Goal: Information Seeking & Learning: Check status

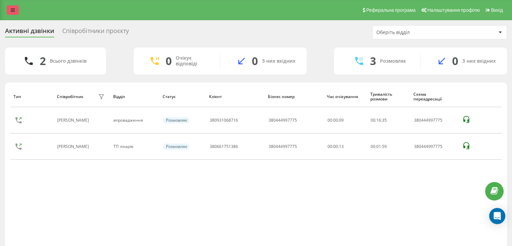
click at [13, 9] on icon at bounding box center [13, 10] width 4 height 5
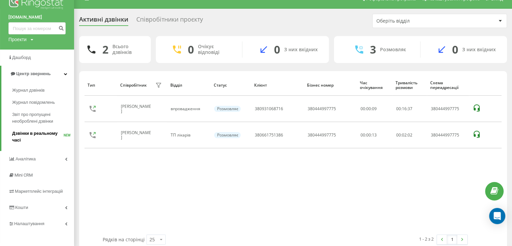
scroll to position [22, 0]
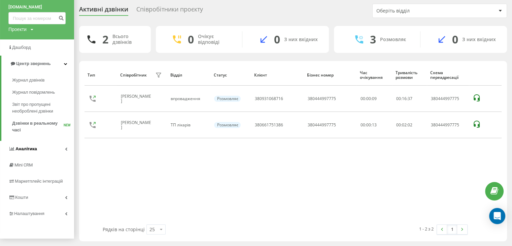
click at [21, 147] on span "Аналiтика" at bounding box center [26, 148] width 22 height 5
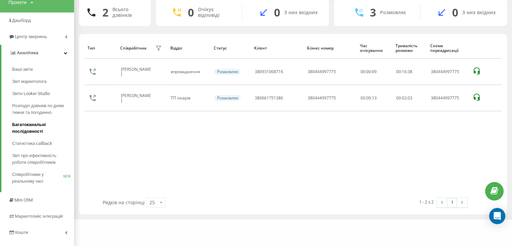
scroll to position [76, 0]
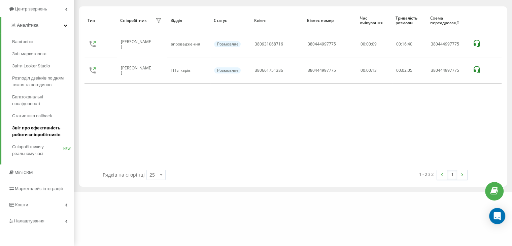
click at [32, 124] on link "Звіт про ефективність роботи співробітників" at bounding box center [43, 131] width 62 height 19
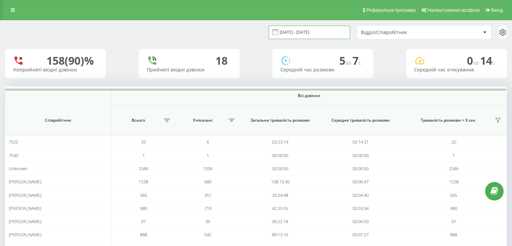
click at [298, 32] on input "21.07.2025 - 21.08.2025" at bounding box center [310, 32] width 82 height 13
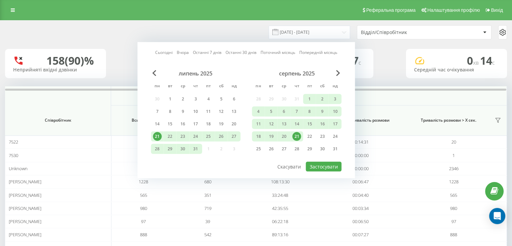
click at [296, 135] on div "21" at bounding box center [296, 136] width 9 height 9
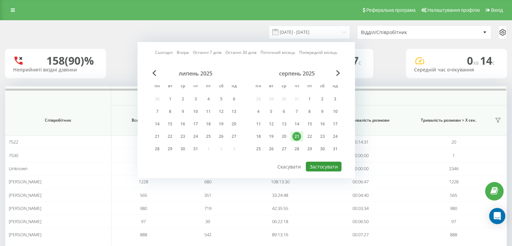
click at [316, 162] on button "Застосувати" at bounding box center [324, 167] width 36 height 10
type input "21.08.2025 - 21.08.2025"
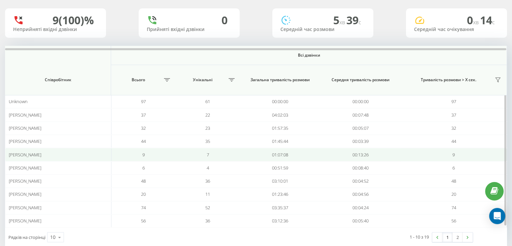
scroll to position [54, 0]
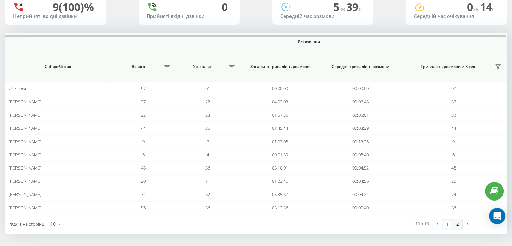
click at [459, 222] on link "2" at bounding box center [458, 223] width 10 height 9
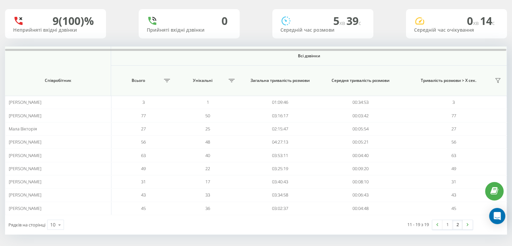
scroll to position [40, 0]
click at [448, 223] on link "1" at bounding box center [448, 223] width 10 height 9
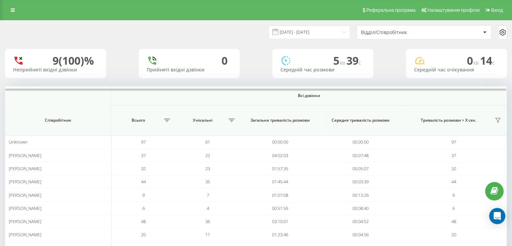
scroll to position [54, 0]
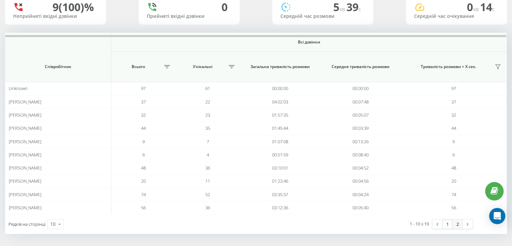
click at [460, 220] on link "2" at bounding box center [458, 223] width 10 height 9
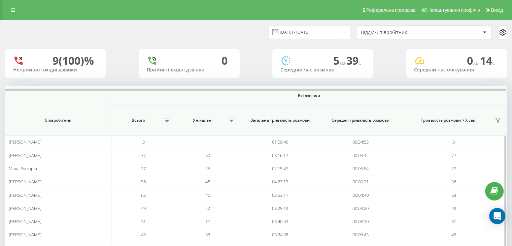
scroll to position [40, 0]
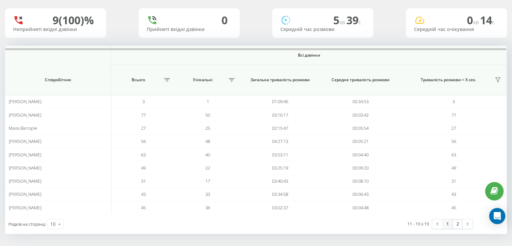
click at [444, 220] on link "1" at bounding box center [448, 223] width 10 height 9
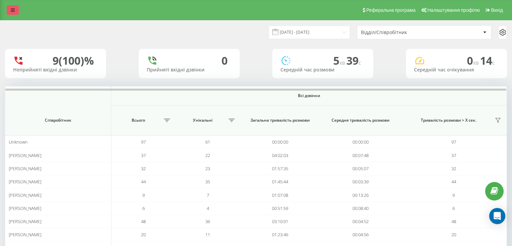
click at [9, 8] on link at bounding box center [13, 9] width 12 height 9
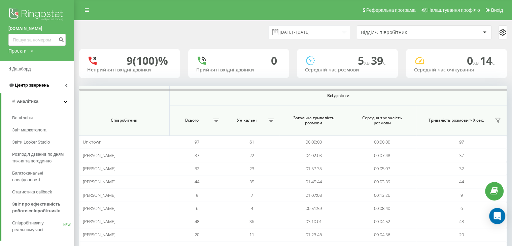
click at [56, 86] on link "Центр звернень" at bounding box center [37, 85] width 74 height 16
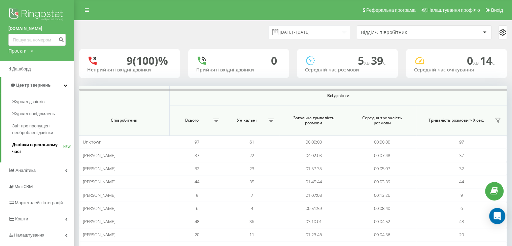
click at [42, 149] on span "Дзвінки в реальному часі" at bounding box center [37, 148] width 51 height 13
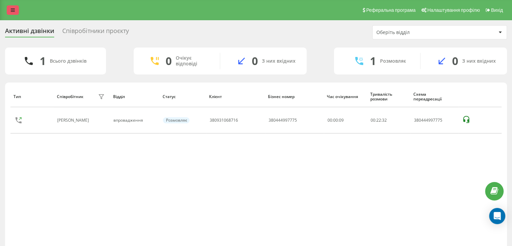
click at [13, 10] on icon at bounding box center [13, 10] width 4 height 5
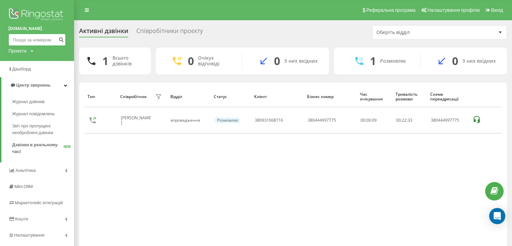
click at [24, 35] on input at bounding box center [36, 40] width 57 height 12
paste input "380661817864"
type input "380661817864"
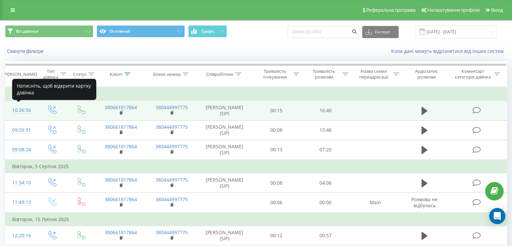
click at [23, 111] on div "10:26:56" at bounding box center [21, 110] width 18 height 13
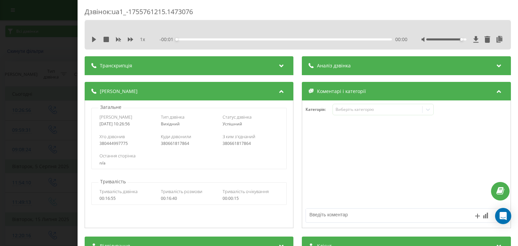
click at [456, 39] on div at bounding box center [446, 39] width 40 height 2
click at [460, 39] on div at bounding box center [446, 39] width 40 height 2
click at [95, 39] on icon at bounding box center [94, 39] width 4 height 5
click at [129, 38] on icon at bounding box center [130, 39] width 5 height 5
click at [129, 41] on icon at bounding box center [130, 39] width 5 height 5
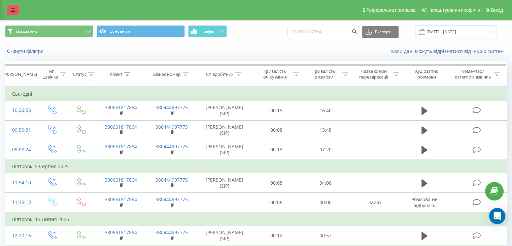
click at [14, 6] on link at bounding box center [13, 9] width 12 height 9
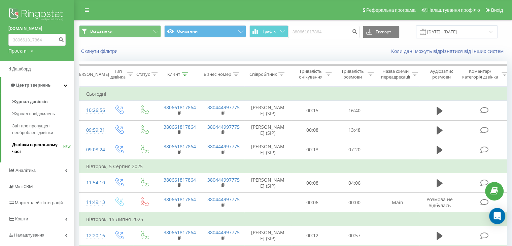
click at [31, 146] on span "Дзвінки в реальному часі" at bounding box center [37, 148] width 51 height 13
